Goal: Information Seeking & Learning: Learn about a topic

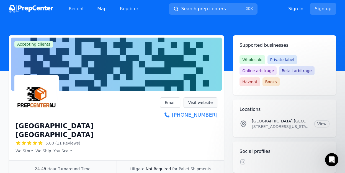
scroll to position [7, 0]
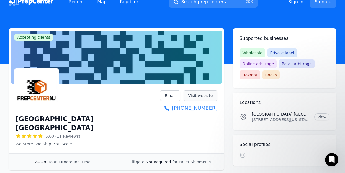
click at [200, 94] on link "Visit website" at bounding box center [201, 96] width 34 height 11
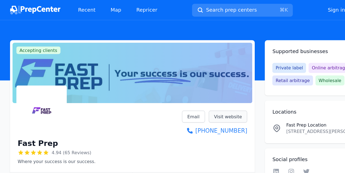
click at [196, 103] on link "Visit website" at bounding box center [201, 103] width 34 height 11
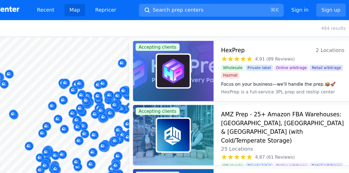
click at [174, 9] on span "Search prep centers" at bounding box center [193, 9] width 45 height 7
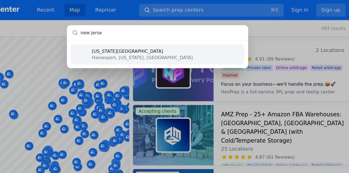
type input "[US_STATE]"
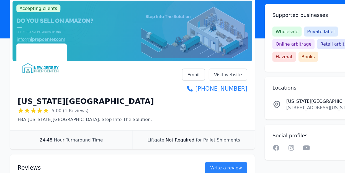
scroll to position [35, 0]
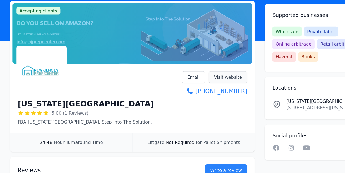
click at [197, 68] on link "Visit website" at bounding box center [201, 68] width 34 height 11
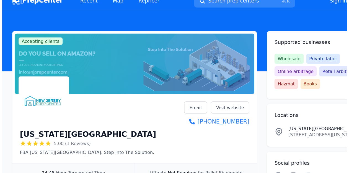
scroll to position [0, 0]
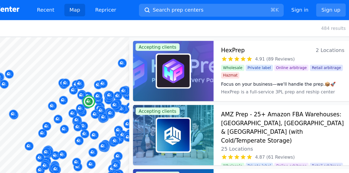
click at [239, 45] on h3 "HexPrep" at bounding box center [241, 44] width 21 height 8
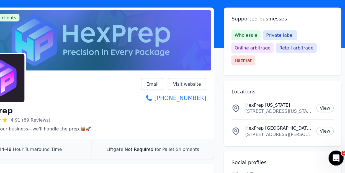
scroll to position [10, 0]
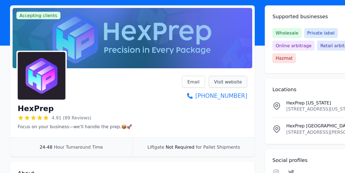
click at [200, 93] on link "Visit website" at bounding box center [201, 93] width 34 height 11
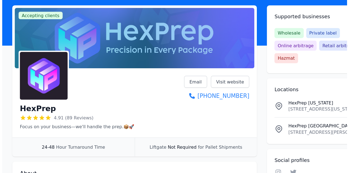
scroll to position [0, 0]
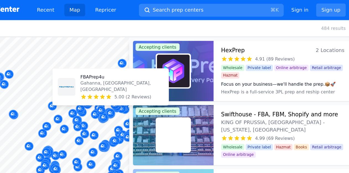
drag, startPoint x: 135, startPoint y: 100, endPoint x: 130, endPoint y: 116, distance: 16.6
click at [102, 91] on body "Recent Map Repricer Search prep centers ⌘ K Open main menu Sign in Sign up Filt…" at bounding box center [174, 86] width 349 height 173
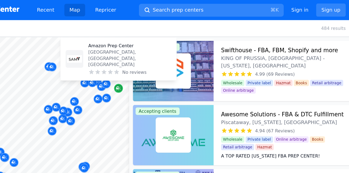
click at [140, 78] on icon "Map marker" at bounding box center [139, 77] width 3 height 3
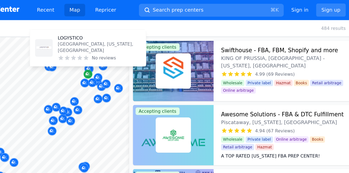
click at [113, 64] on icon "Map marker" at bounding box center [113, 66] width 4 height 6
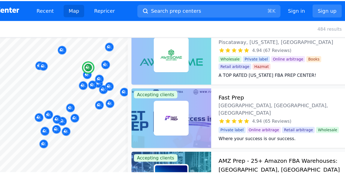
scroll to position [75, 0]
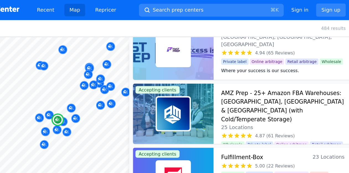
click at [256, 88] on h3 "AMZ Prep - 25+ Amazon FBA Warehouses: [GEOGRAPHIC_DATA], [GEOGRAPHIC_DATA] & [G…" at bounding box center [285, 93] width 109 height 31
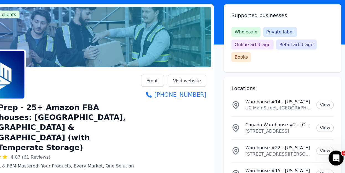
scroll to position [11, 0]
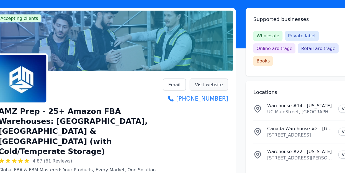
click at [202, 92] on link "Visit website" at bounding box center [201, 91] width 34 height 11
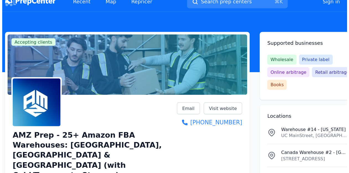
scroll to position [0, 0]
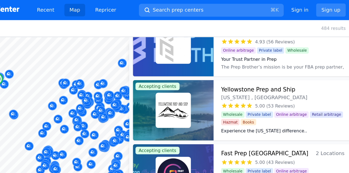
scroll to position [171, 0]
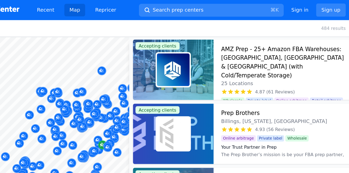
drag, startPoint x: 139, startPoint y: 124, endPoint x: 132, endPoint y: 127, distance: 7.7
click at [132, 33] on div at bounding box center [75, 33] width 150 height 0
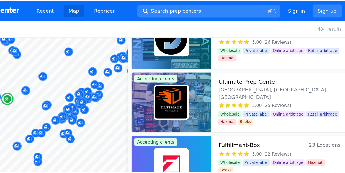
scroll to position [263, 0]
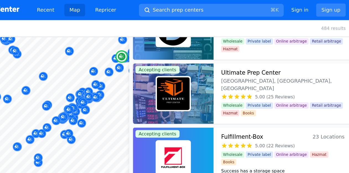
click at [245, 64] on h3 "Ultimate Prep Center" at bounding box center [257, 64] width 52 height 8
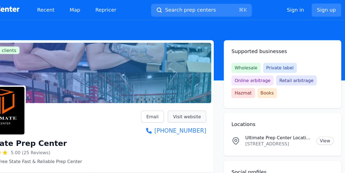
click at [200, 104] on link "Visit website" at bounding box center [201, 103] width 34 height 11
